Goal: Information Seeking & Learning: Learn about a topic

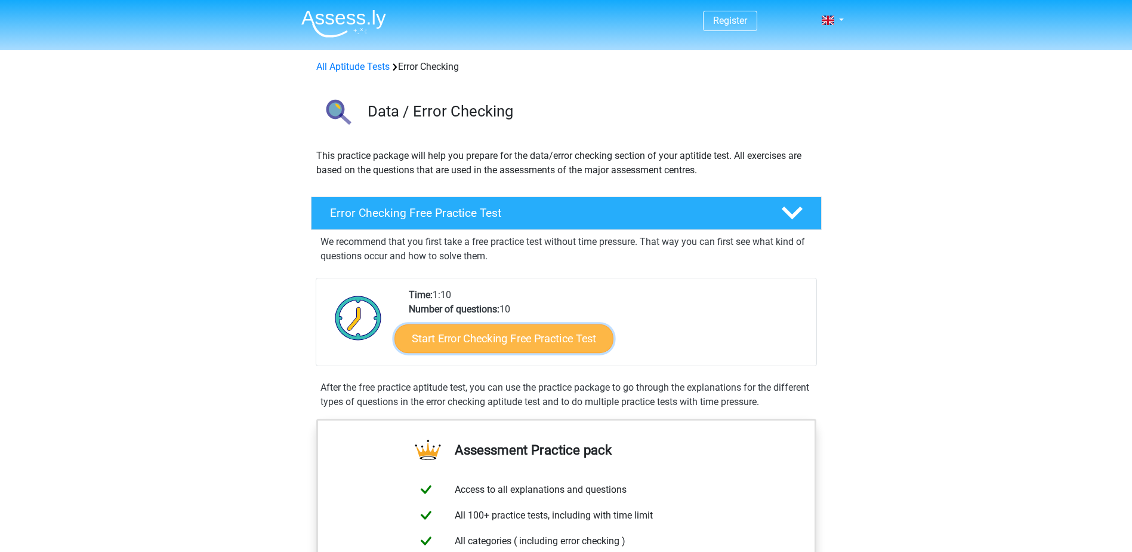
click at [492, 328] on link "Start Error Checking Free Practice Test" at bounding box center [504, 338] width 219 height 29
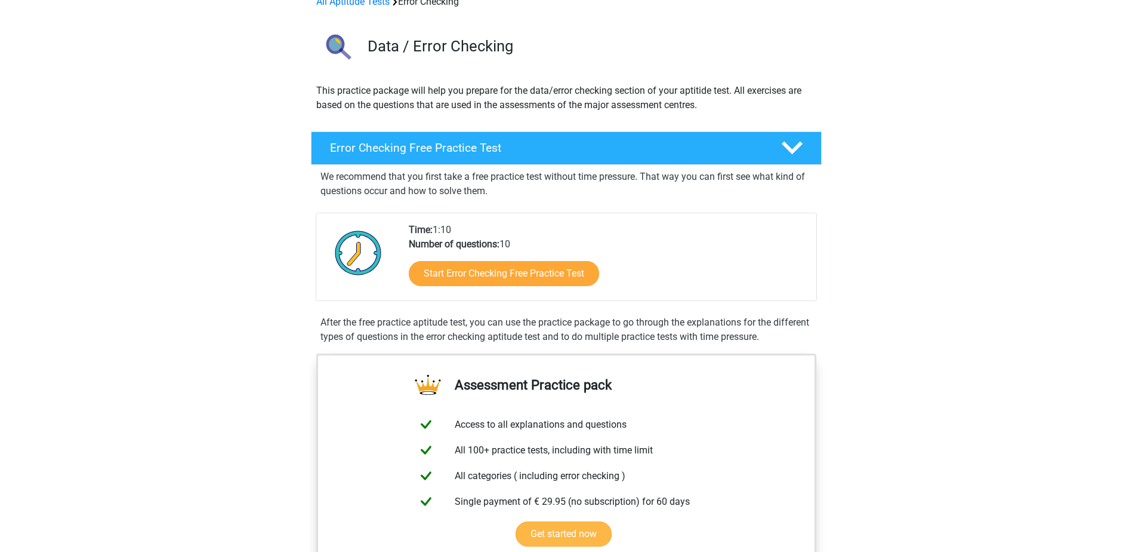
scroll to position [119, 0]
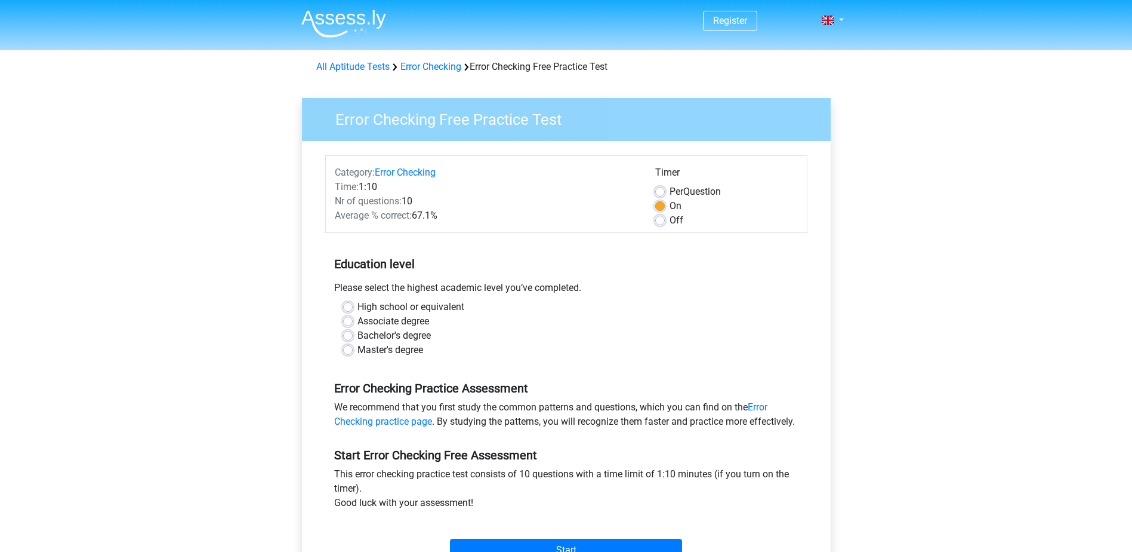
click at [412, 332] on label "Bachelor's degree" at bounding box center [394, 335] width 73 height 14
click at [353, 332] on input "Bachelor's degree" at bounding box center [348, 334] width 10 height 12
radio input "true"
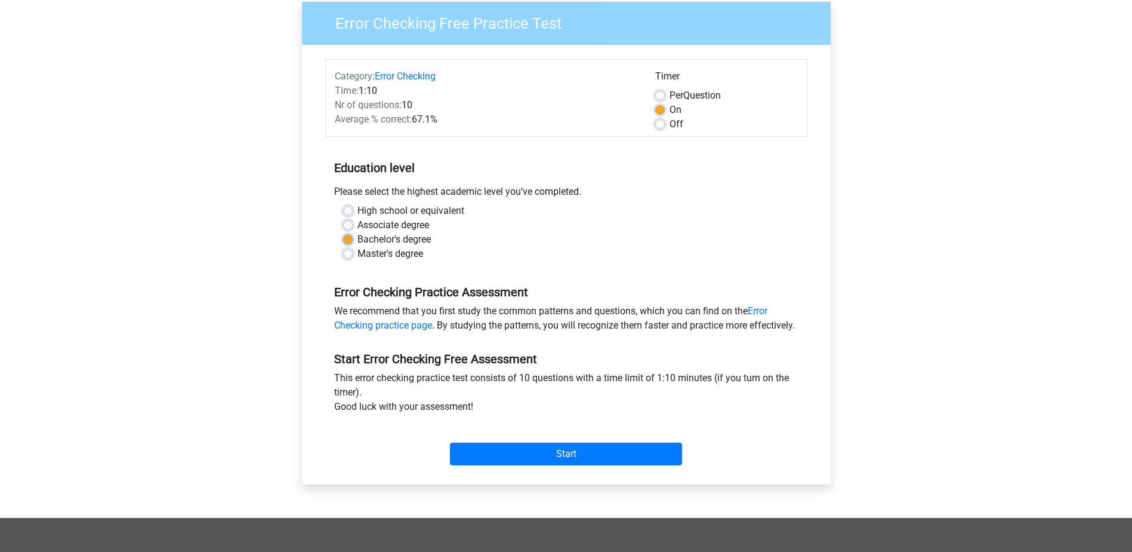
scroll to position [119, 0]
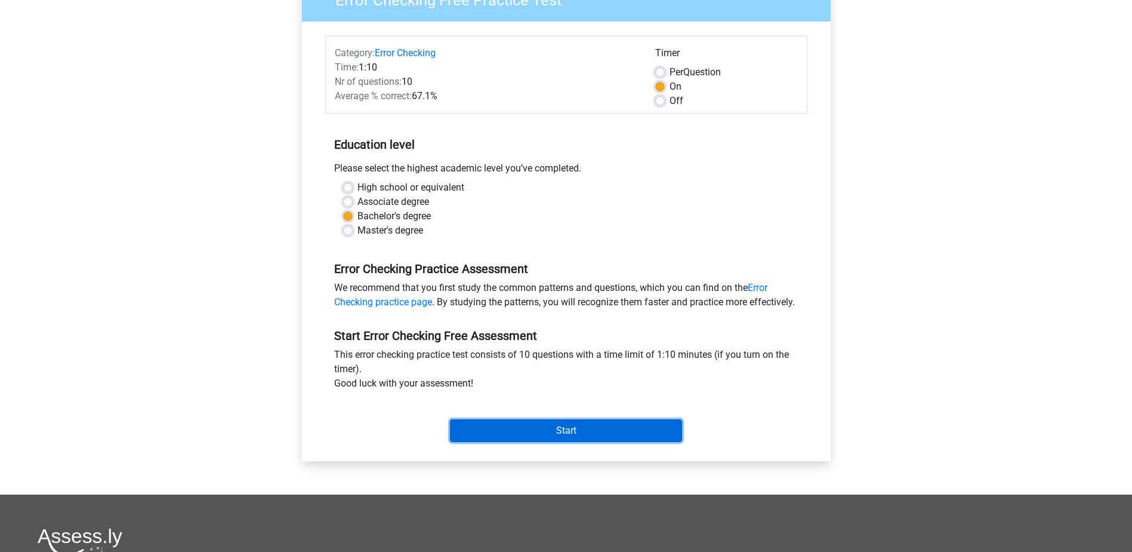
click at [592, 441] on input "Start" at bounding box center [566, 430] width 232 height 23
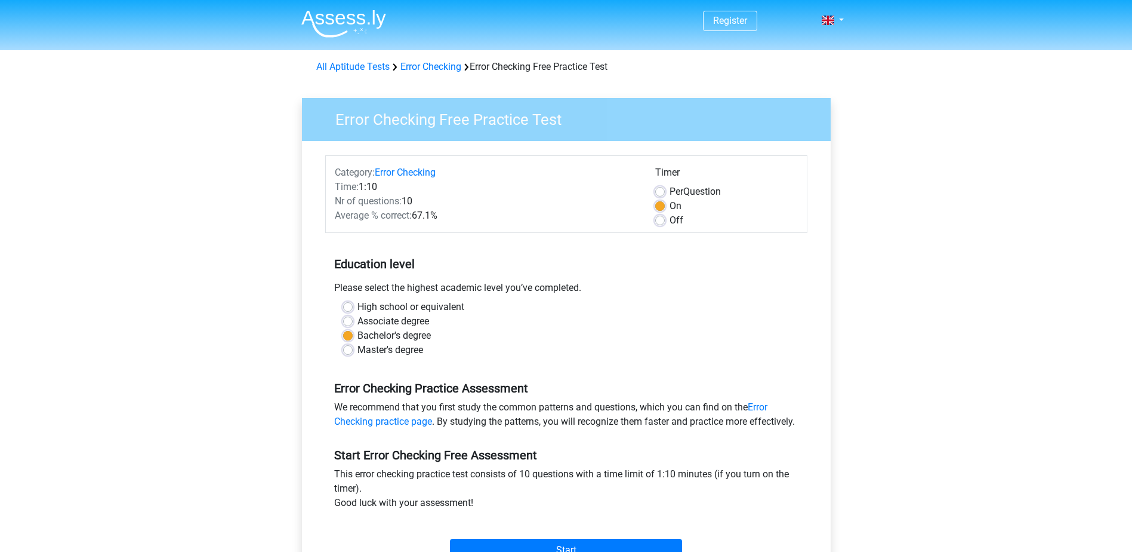
scroll to position [179, 0]
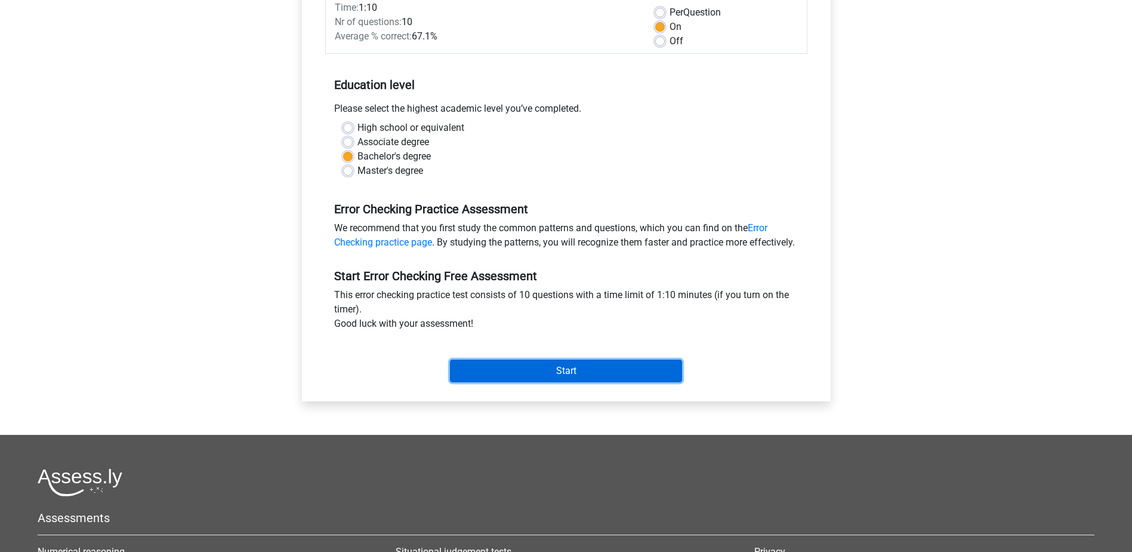
click at [530, 382] on input "Start" at bounding box center [566, 370] width 232 height 23
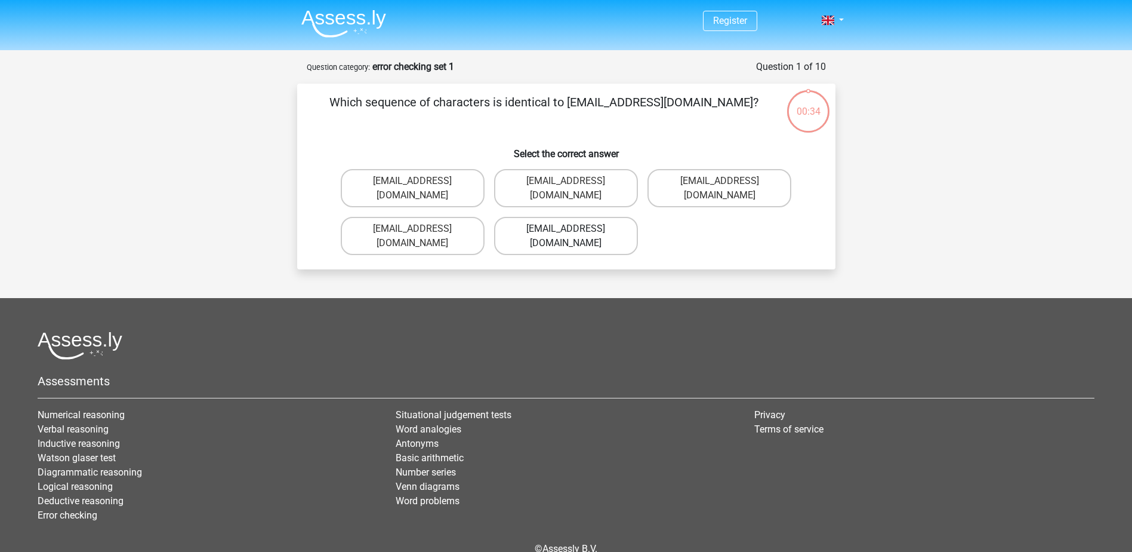
click at [600, 222] on label "Evie_Meade@jointmail.com.uk" at bounding box center [566, 236] width 144 height 38
click at [574, 229] on input "Evie_Meade@jointmail.com.uk" at bounding box center [570, 233] width 8 height 8
radio input "true"
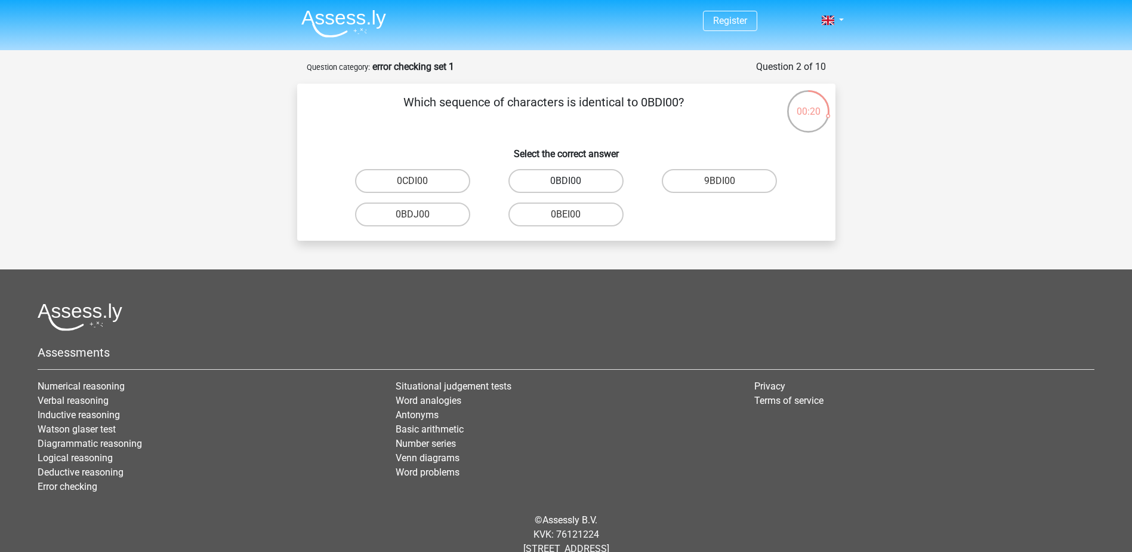
click at [598, 180] on label "0BDI00" at bounding box center [566, 181] width 115 height 24
click at [574, 181] on input "0BDI00" at bounding box center [570, 185] width 8 height 8
radio input "true"
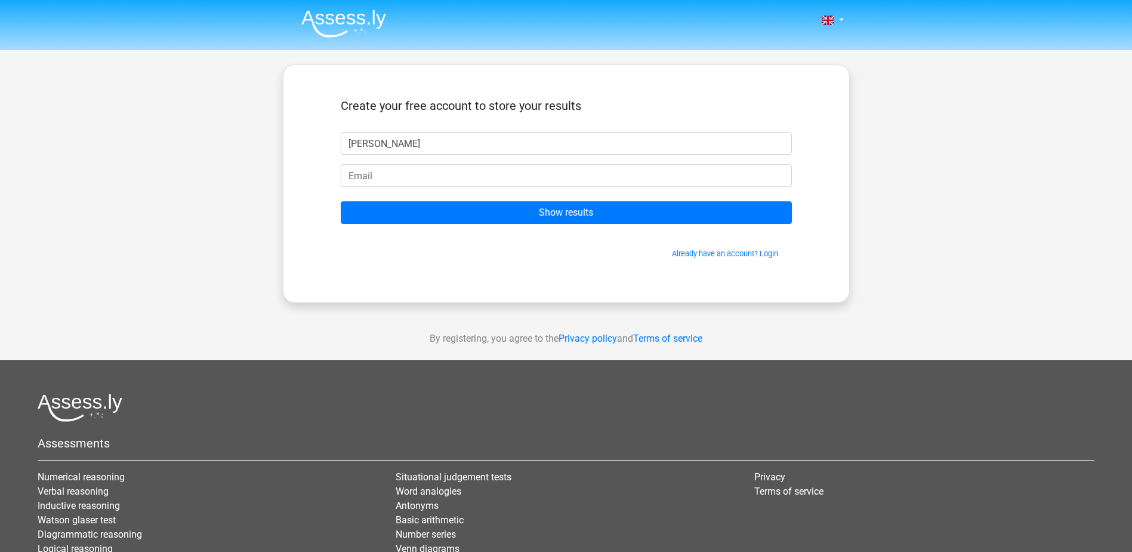
type input "[PERSON_NAME]"
type input "[PERSON_NAME][EMAIL_ADDRESS][DOMAIN_NAME]"
click at [341, 201] on input "Show results" at bounding box center [566, 212] width 451 height 23
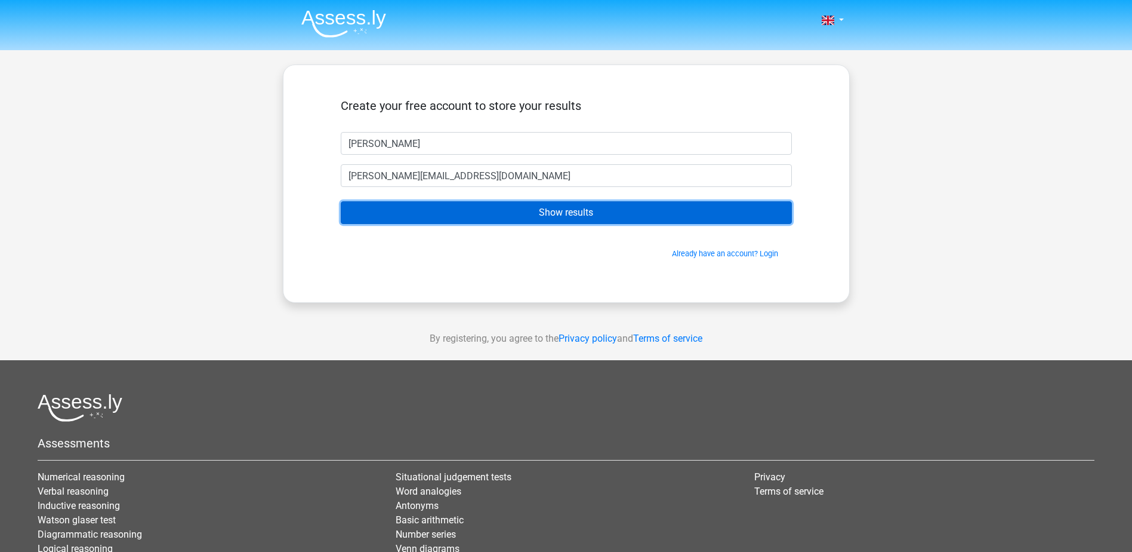
click at [612, 218] on input "Show results" at bounding box center [566, 212] width 451 height 23
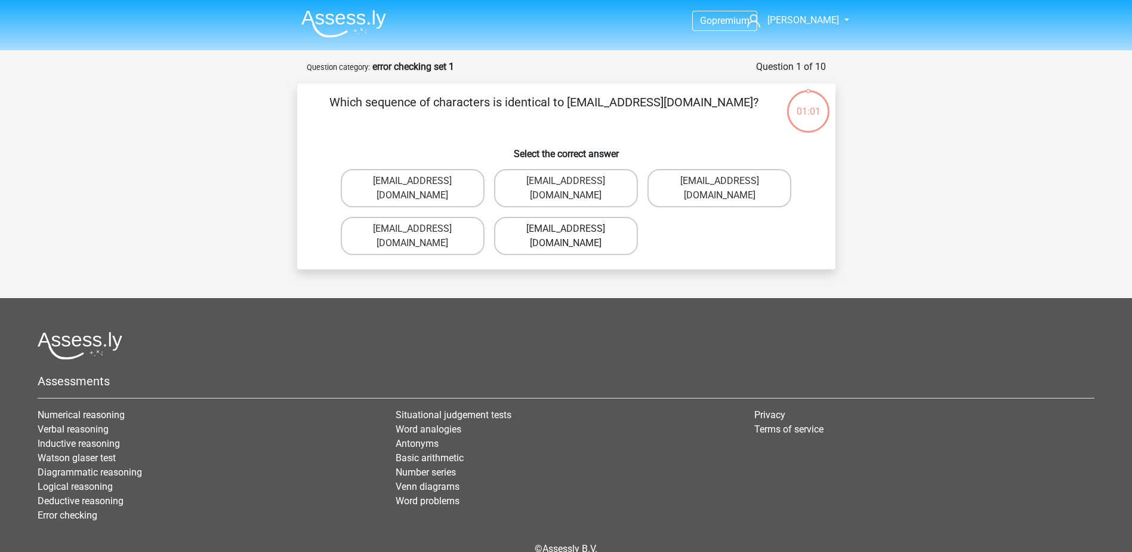
click at [607, 218] on label "Evie_Meade@jointmail.com.uk" at bounding box center [566, 236] width 144 height 38
click at [574, 229] on input "Evie_Meade@jointmail.com.uk" at bounding box center [570, 233] width 8 height 8
radio input "true"
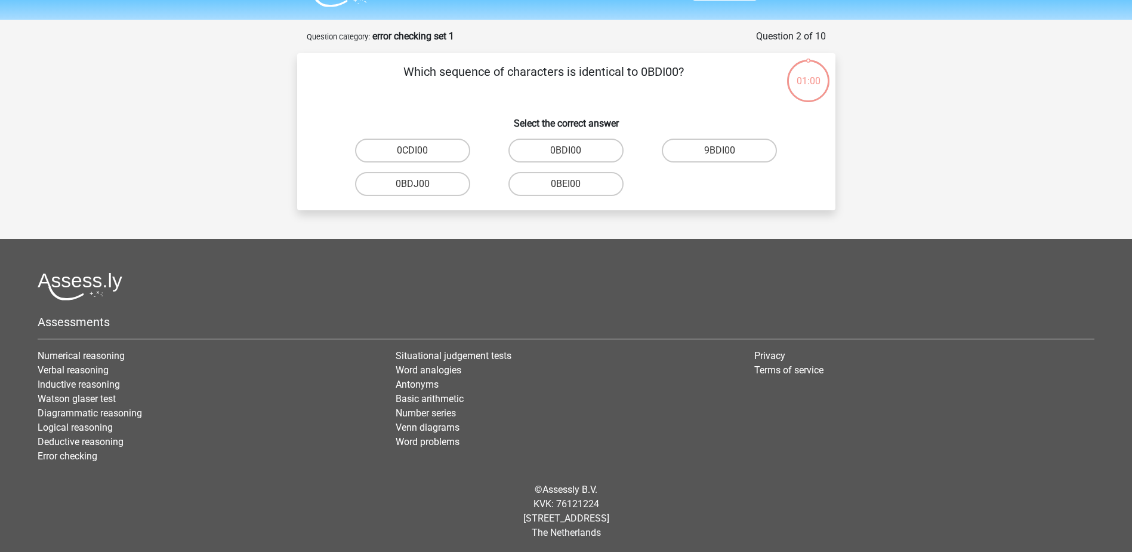
scroll to position [33, 0]
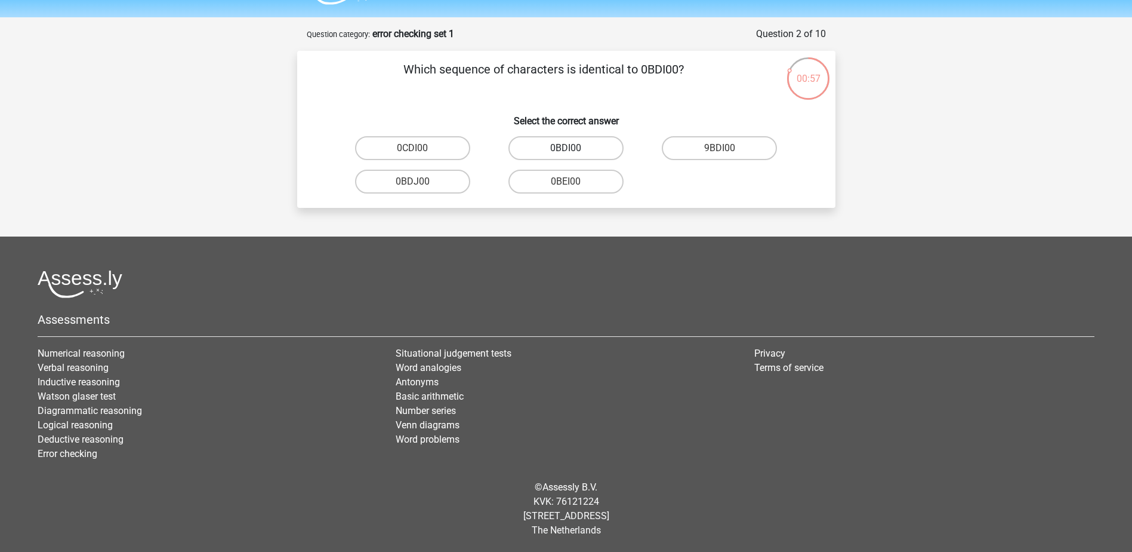
click at [590, 151] on label "0BDI00" at bounding box center [566, 148] width 115 height 24
click at [574, 151] on input "0BDI00" at bounding box center [570, 152] width 8 height 8
radio input "true"
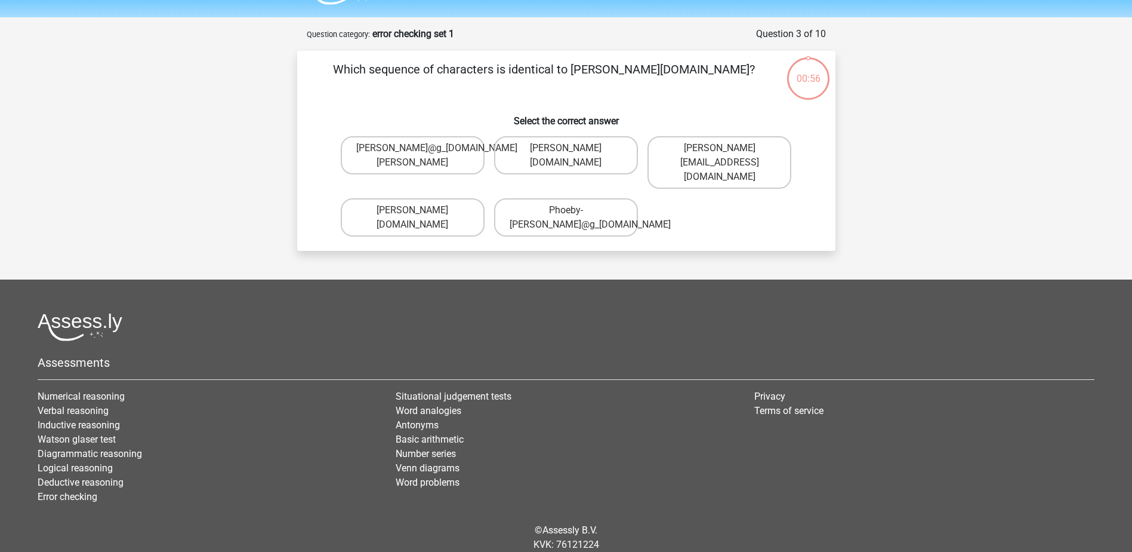
scroll to position [60, 0]
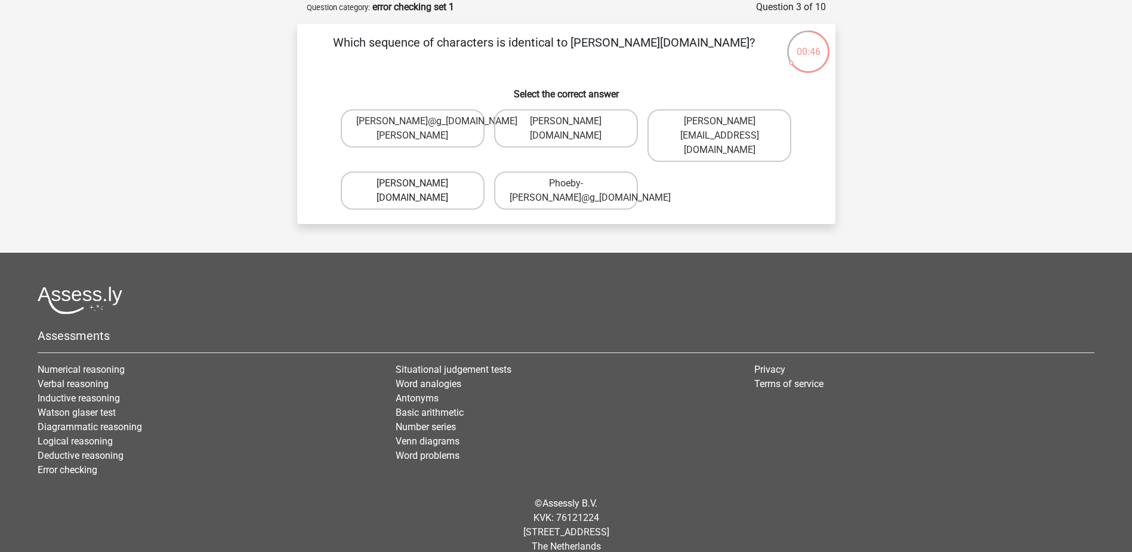
click at [463, 183] on label "Phoebe-Patterson@g_mail.gr" at bounding box center [413, 190] width 144 height 38
click at [420, 183] on input "Phoebe-Patterson@g_mail.gr" at bounding box center [416, 187] width 8 height 8
radio input "true"
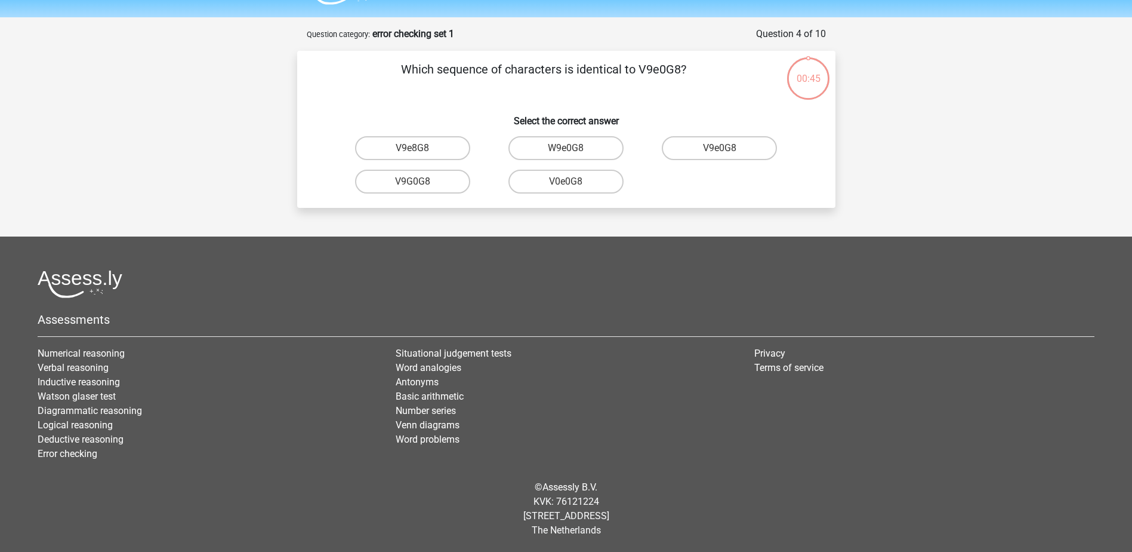
scroll to position [33, 0]
click at [744, 155] on label "V9e0G8" at bounding box center [719, 148] width 115 height 24
click at [728, 155] on input "V9e0G8" at bounding box center [724, 152] width 8 height 8
radio input "true"
click at [581, 185] on label "91051S" at bounding box center [566, 182] width 115 height 24
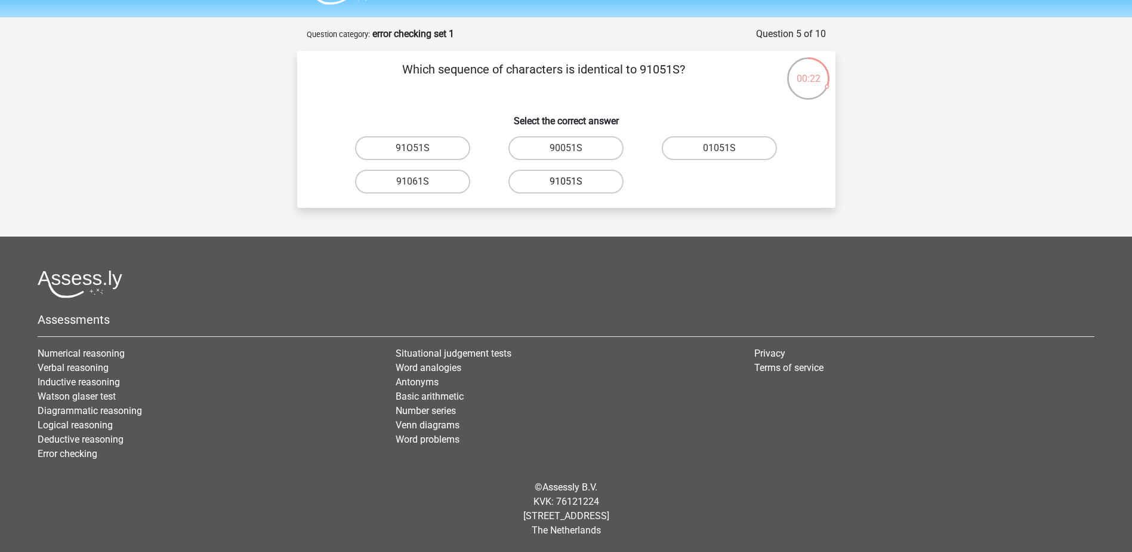
click at [574, 185] on input "91051S" at bounding box center [570, 185] width 8 height 8
radio input "true"
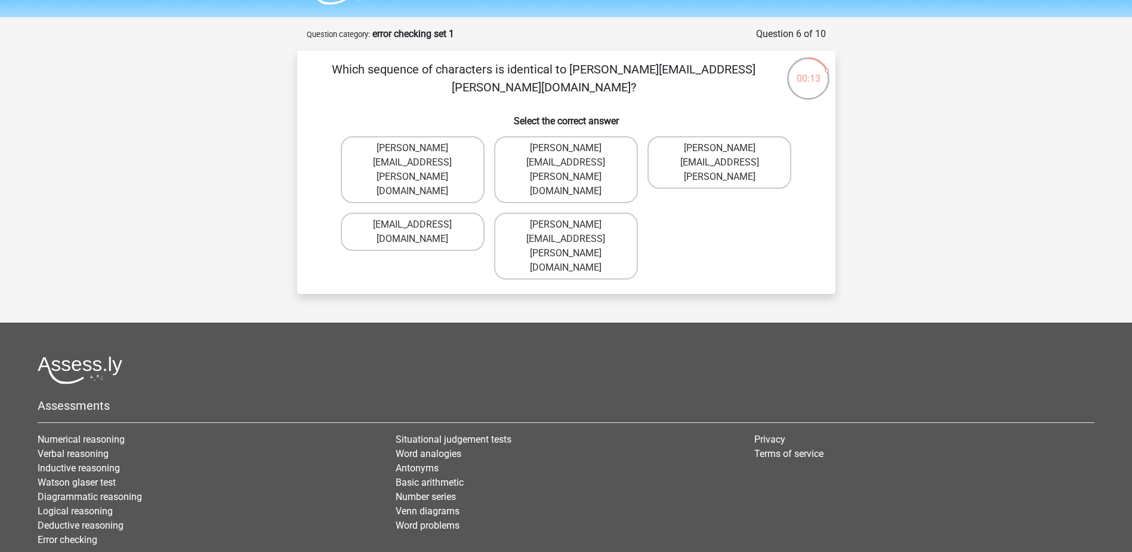
click at [566, 150] on input "Connor.Paterson@mailme.com" at bounding box center [570, 152] width 8 height 8
radio input "true"
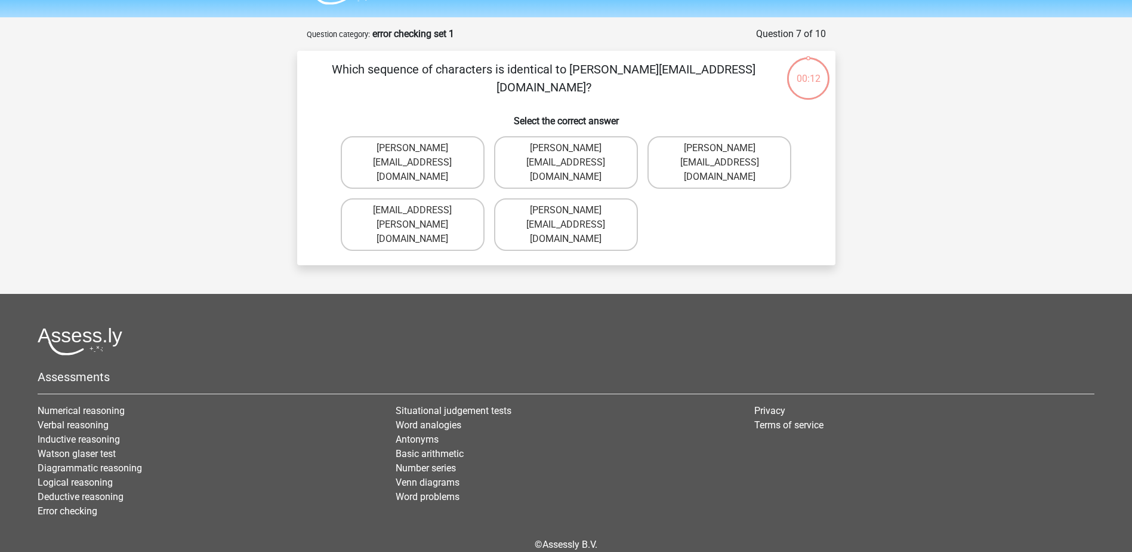
scroll to position [60, 0]
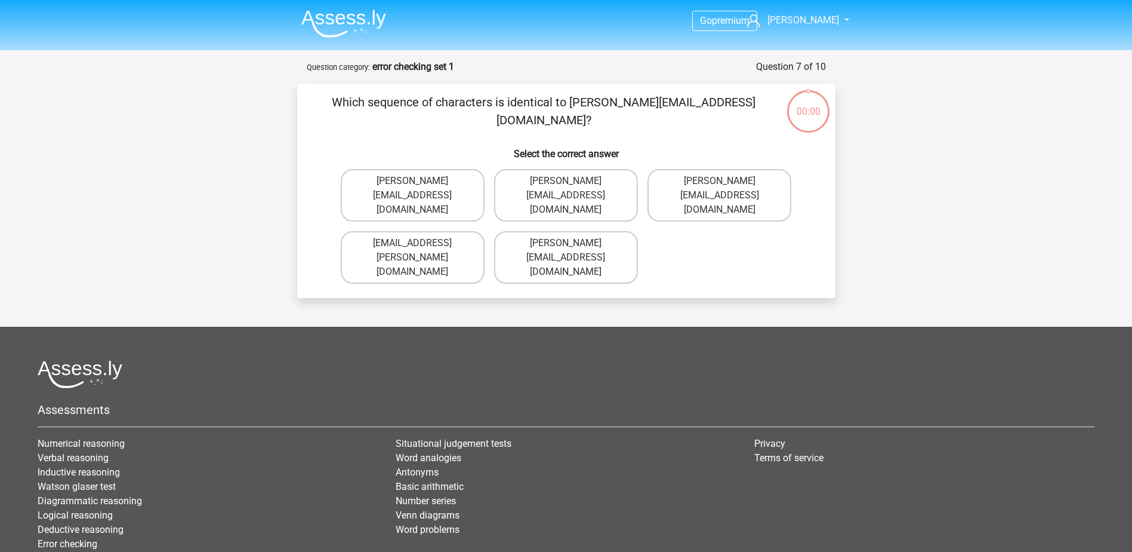
scroll to position [60, 0]
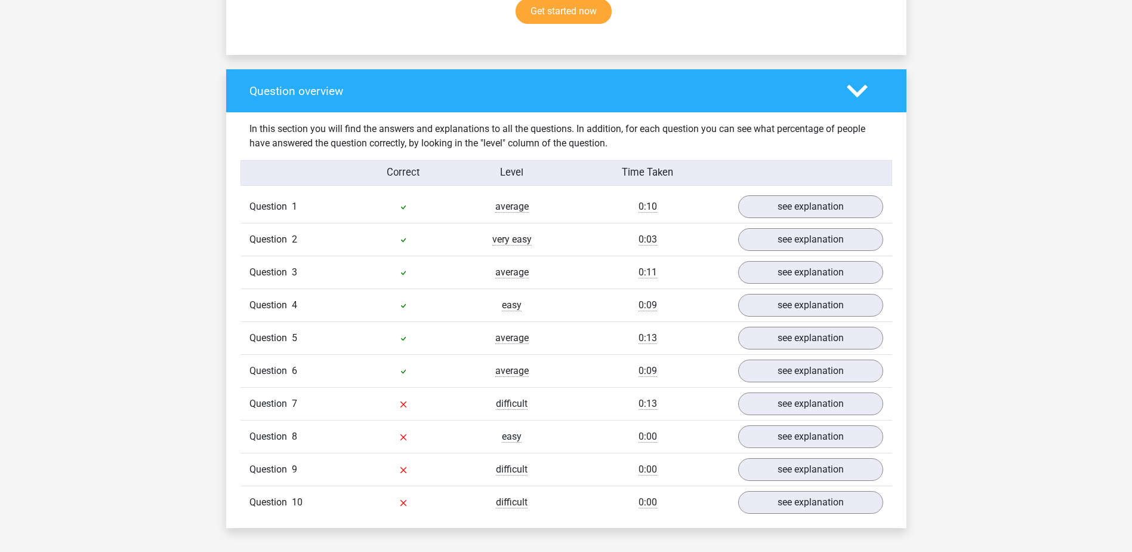
scroll to position [836, 0]
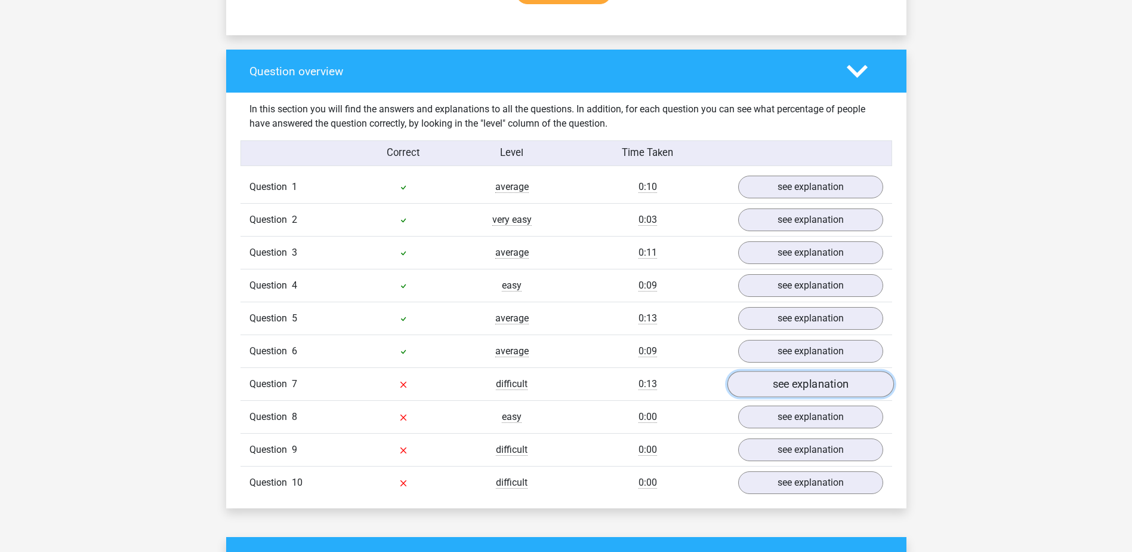
click at [802, 386] on link "see explanation" at bounding box center [810, 384] width 167 height 26
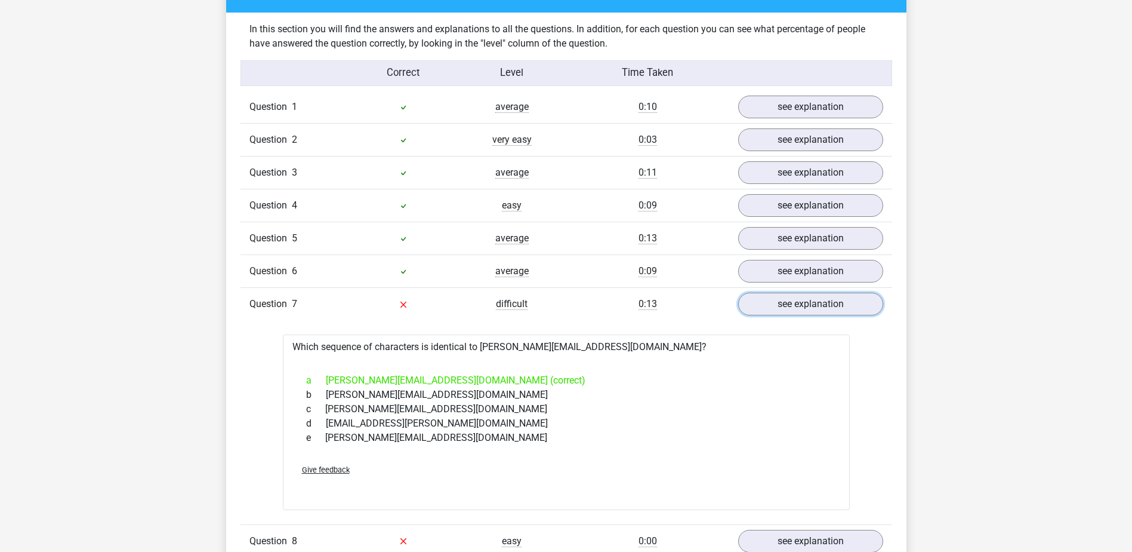
scroll to position [1015, 0]
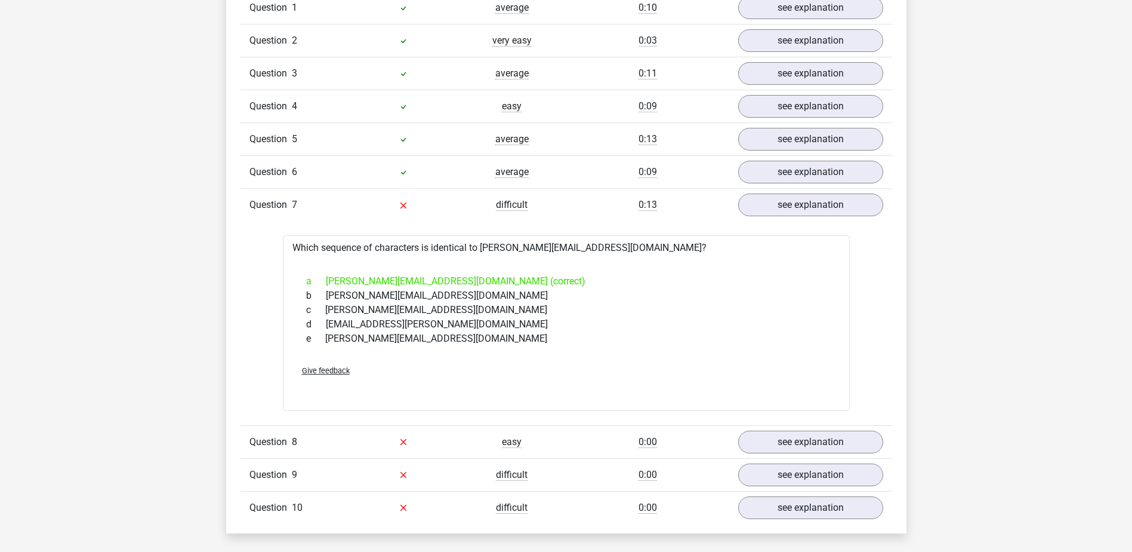
click at [321, 369] on span "Give feedback" at bounding box center [326, 370] width 48 height 9
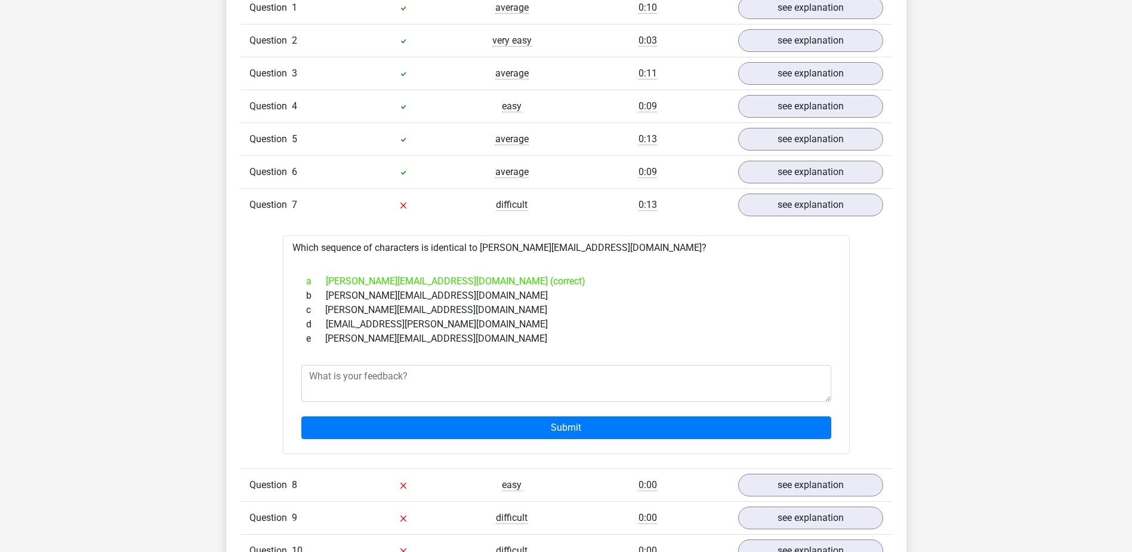
click at [559, 300] on div "b Ava-Caroll@mailme.uk.com" at bounding box center [566, 295] width 538 height 14
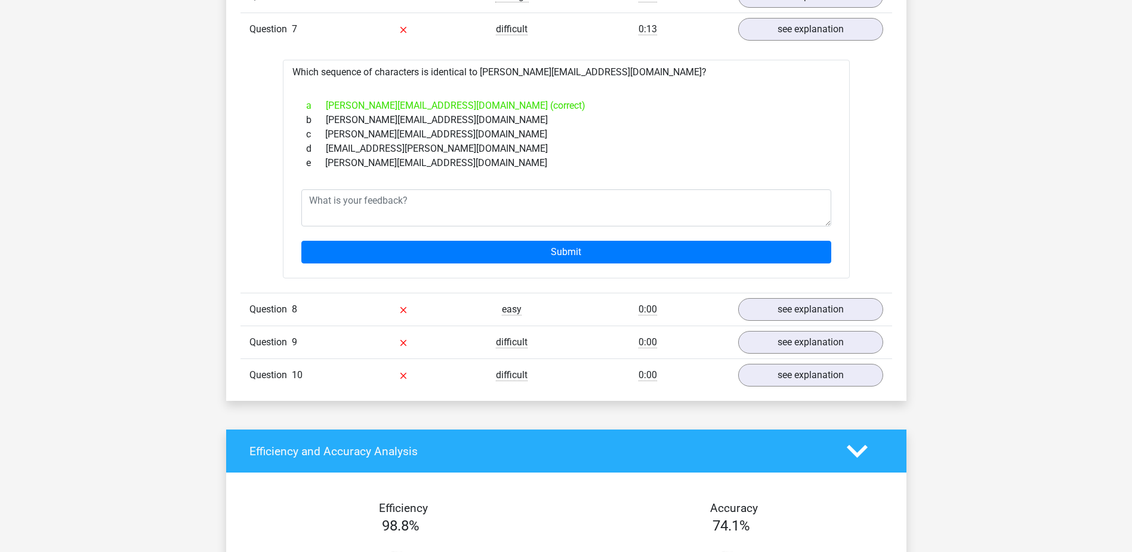
scroll to position [1194, 0]
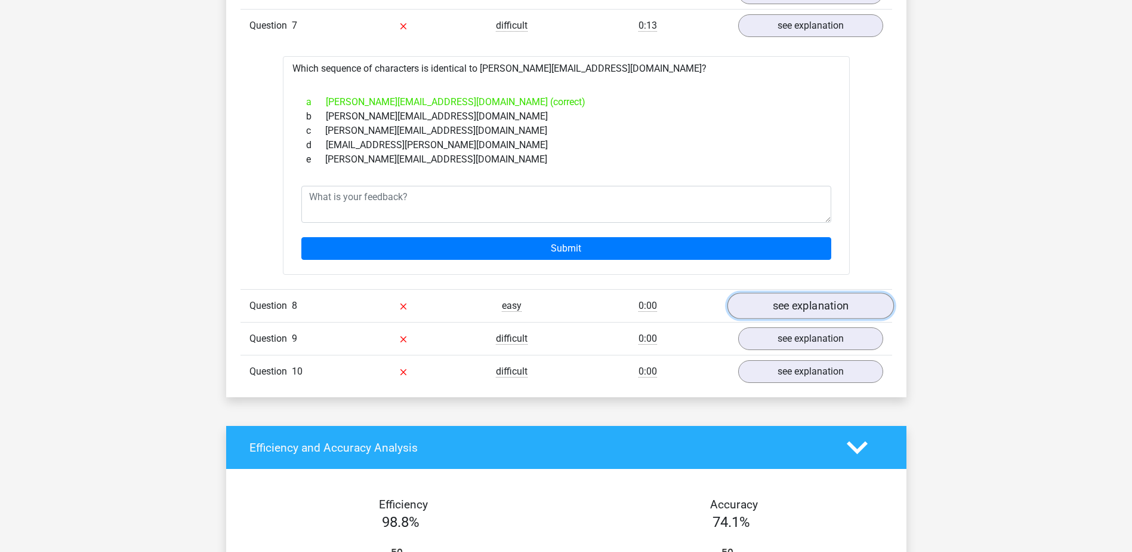
click at [806, 306] on link "see explanation" at bounding box center [810, 306] width 167 height 26
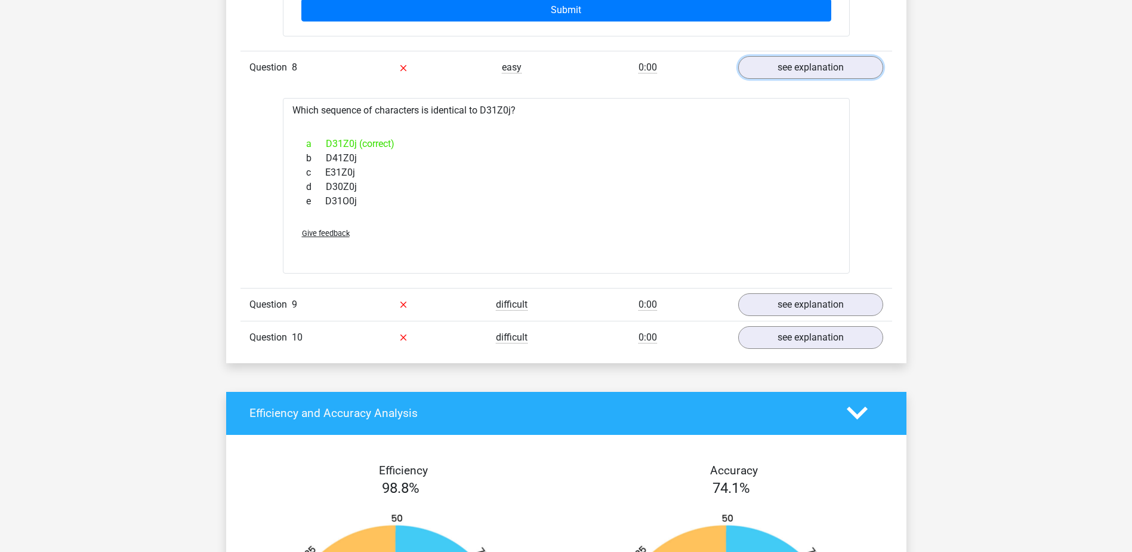
scroll to position [1433, 0]
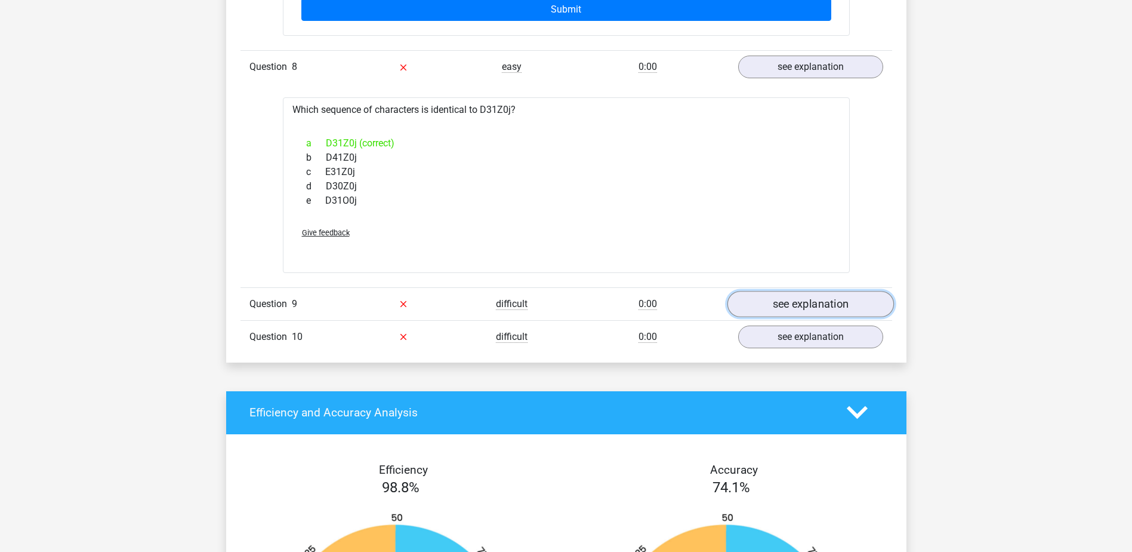
click at [780, 308] on link "see explanation" at bounding box center [810, 304] width 167 height 26
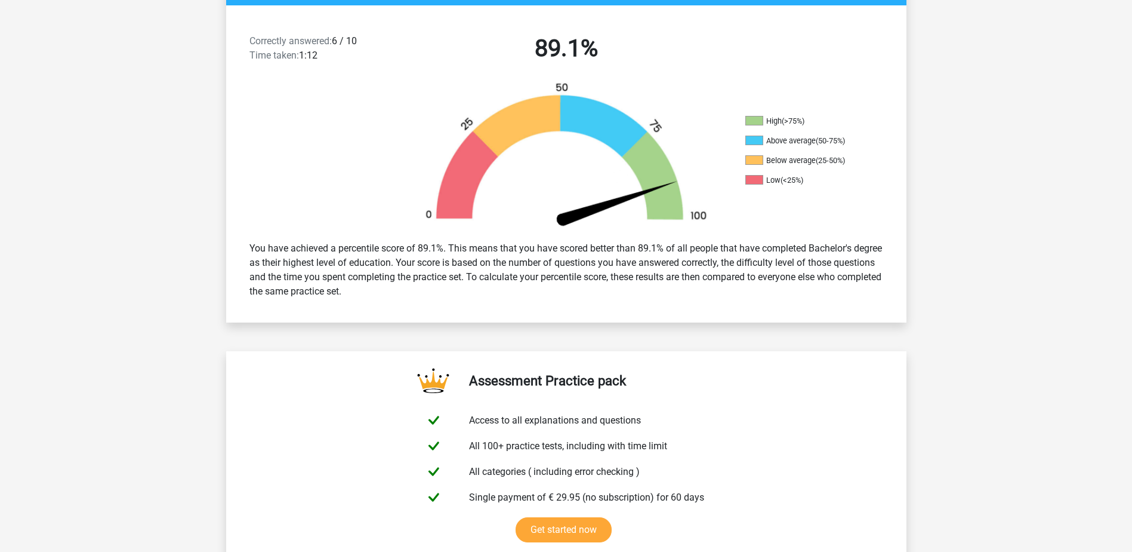
scroll to position [0, 0]
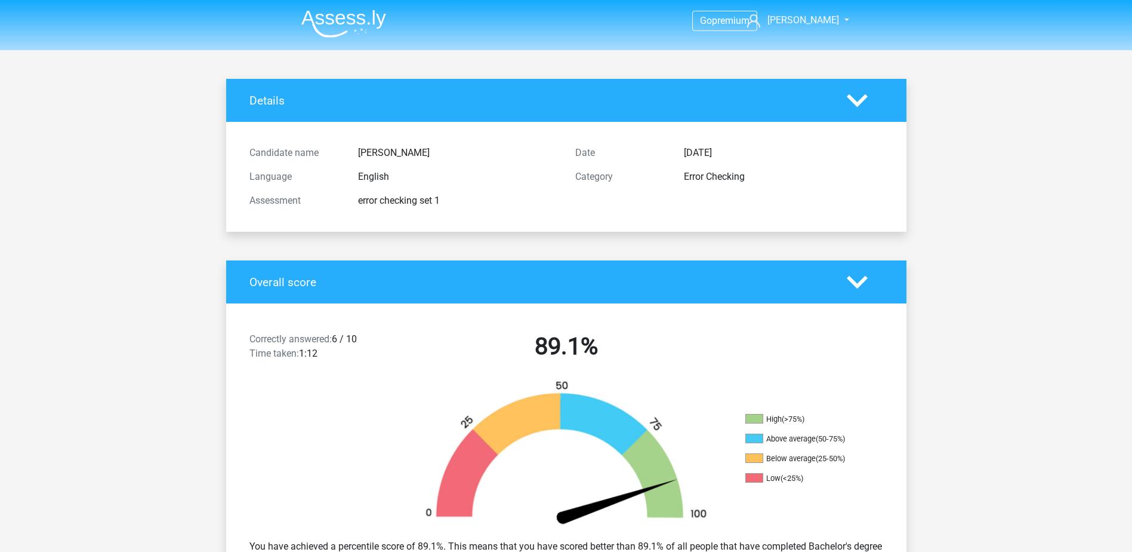
click at [357, 25] on img at bounding box center [343, 24] width 85 height 28
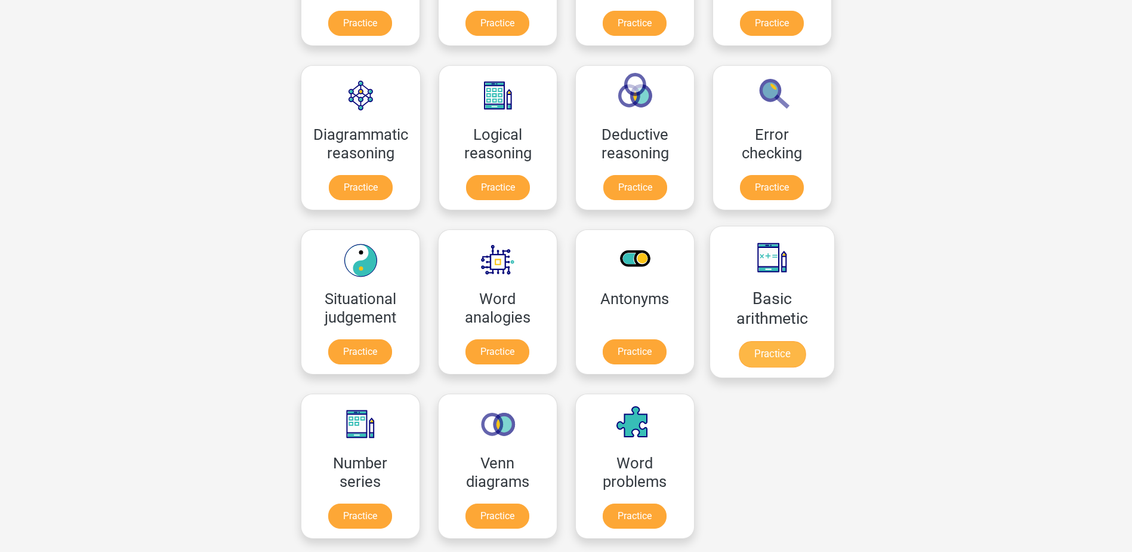
scroll to position [179, 0]
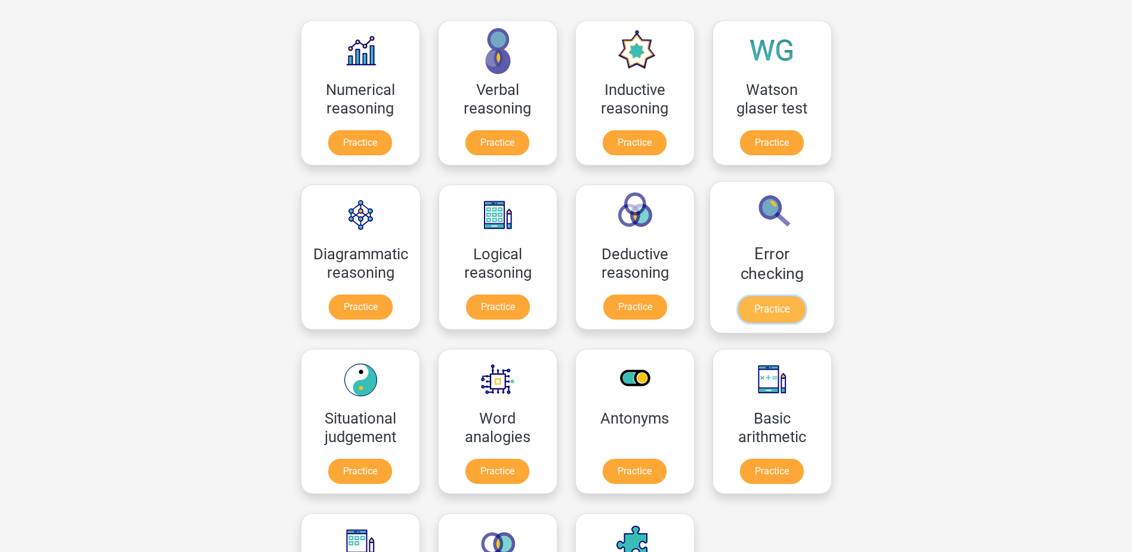
click at [796, 319] on link "Practice" at bounding box center [771, 309] width 67 height 26
